Goal: Transaction & Acquisition: Purchase product/service

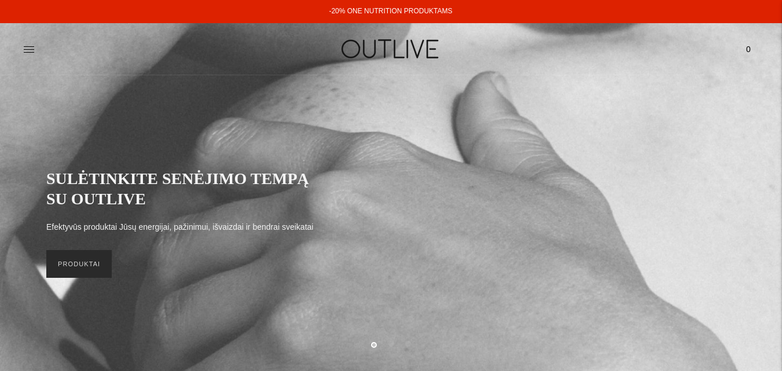
click at [72, 271] on link "PRODUKTAI" at bounding box center [78, 264] width 65 height 28
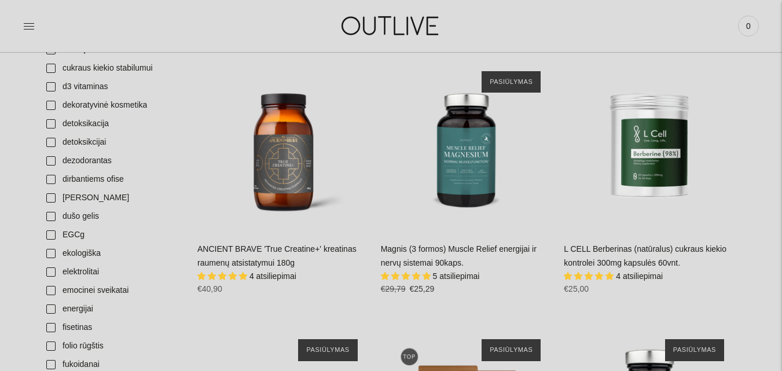
scroll to position [1014, 0]
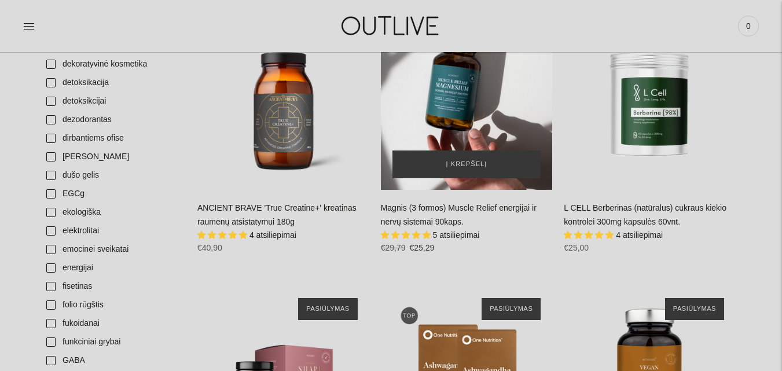
click at [467, 101] on div "Magnis (3 formos) Muscle Relief energijai ir nervų sistemai 90kaps.\a" at bounding box center [467, 105] width 172 height 172
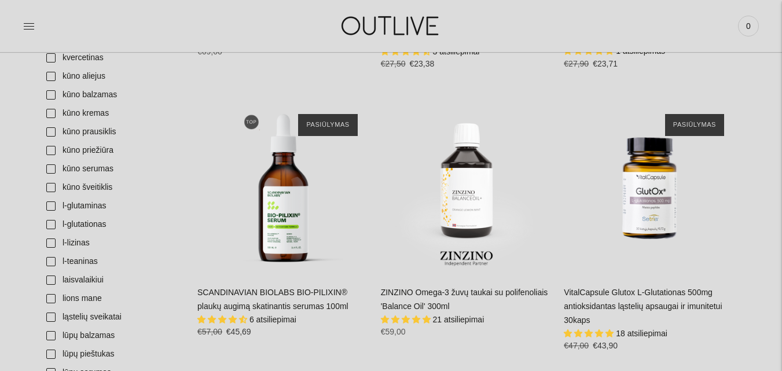
scroll to position [2085, 0]
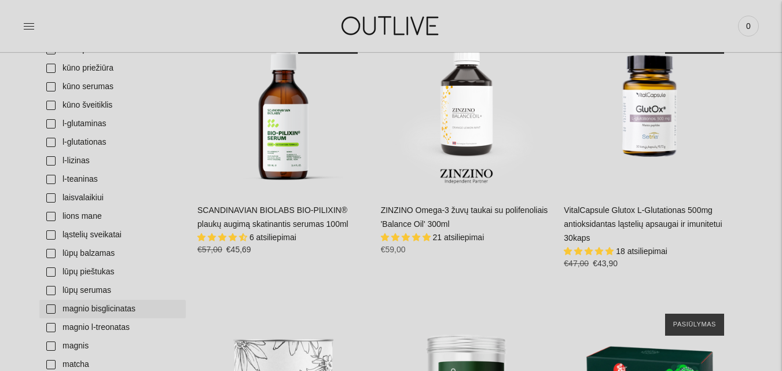
click at [50, 310] on link "magnio bisglicinatas" at bounding box center [112, 309] width 146 height 19
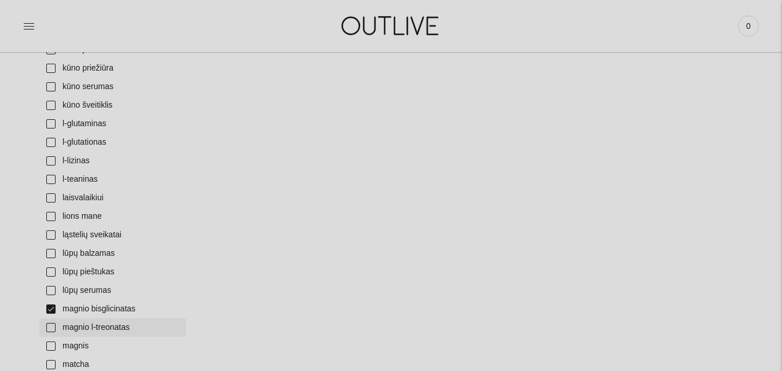
click at [52, 325] on link "magnio l-treonatas" at bounding box center [112, 327] width 146 height 19
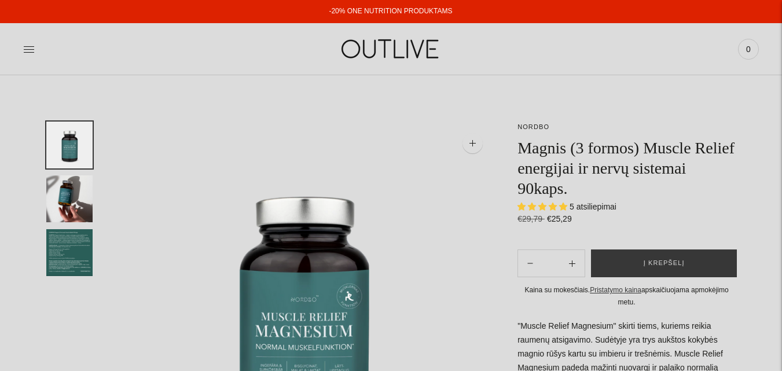
select select "**********"
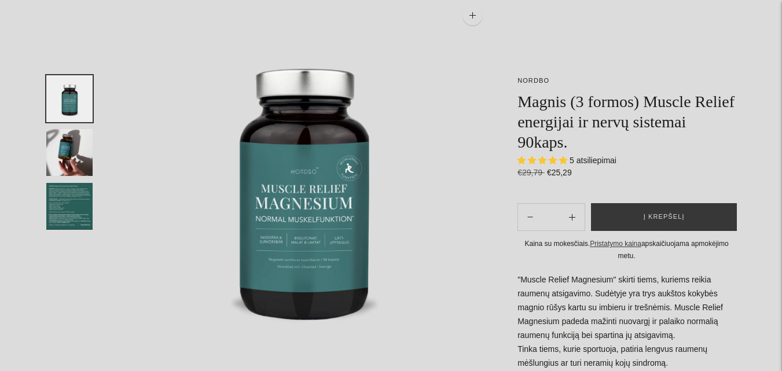
scroll to position [18, 0]
